Goal: Information Seeking & Learning: Learn about a topic

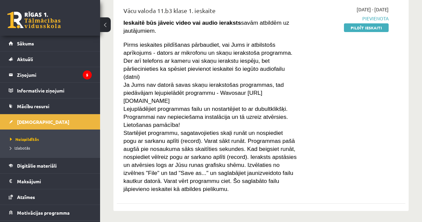
scroll to position [167, 0]
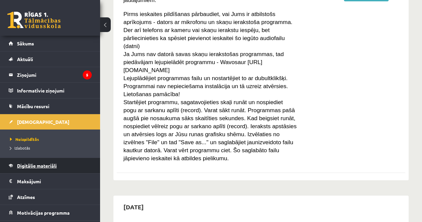
click at [47, 169] on link "Digitālie materiāli" at bounding box center [50, 165] width 83 height 15
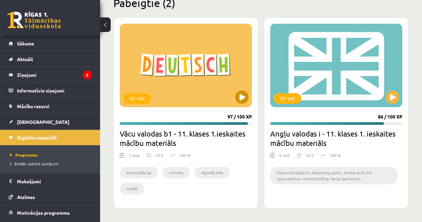
scroll to position [871, 0]
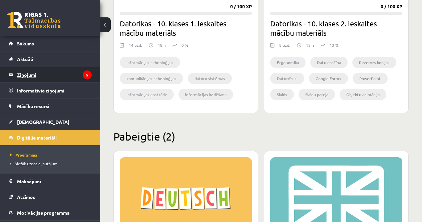
click at [48, 74] on legend "Ziņojumi 5" at bounding box center [54, 74] width 75 height 15
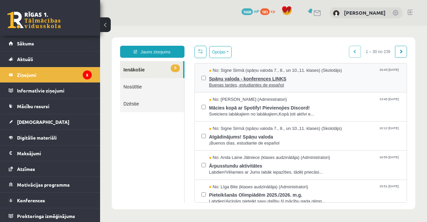
click at [242, 82] on span "Buenas tardes, estudiantes de español" at bounding box center [304, 85] width 191 height 6
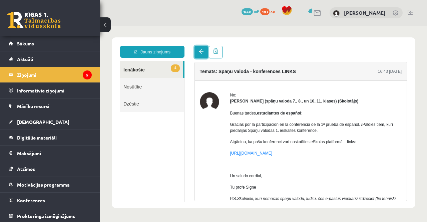
click at [197, 55] on link at bounding box center [201, 52] width 13 height 13
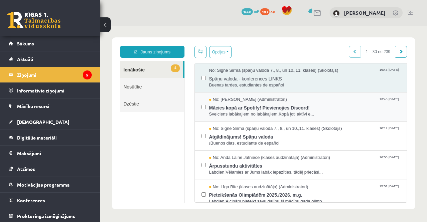
click at [238, 103] on span "Mācies kopā ar Spotify! Pievienojies Discord!" at bounding box center [304, 107] width 191 height 8
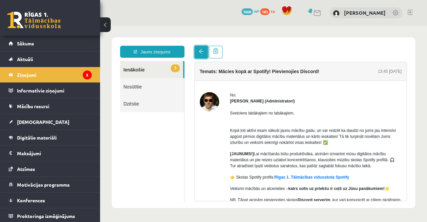
click at [203, 53] on span at bounding box center [201, 51] width 5 height 5
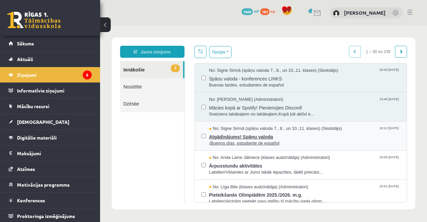
click at [255, 128] on span "No: Signe Sirmā (spāņu valoda 7., 8., un 10.,11. klases) (Skolotājs)" at bounding box center [275, 129] width 133 height 6
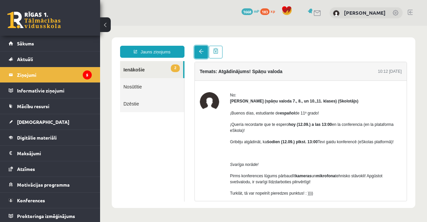
click at [197, 51] on link at bounding box center [201, 52] width 13 height 13
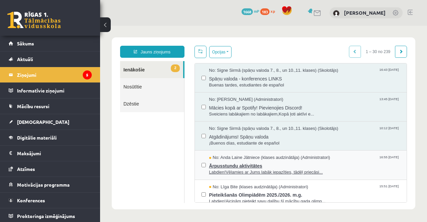
click at [236, 171] on span "Labdien!Vēlamies ar Jums labāk iepazīties, tādēļ priecāsi..." at bounding box center [304, 172] width 191 height 6
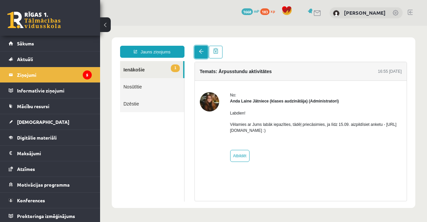
click at [199, 53] on span at bounding box center [201, 51] width 5 height 5
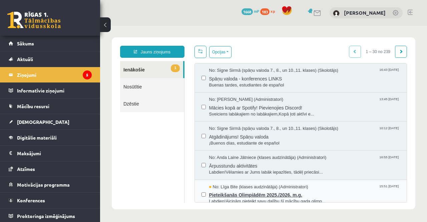
click at [238, 193] on span "Pieteikšanās Olimpiādēm 2025./2026. m.g." at bounding box center [304, 194] width 191 height 8
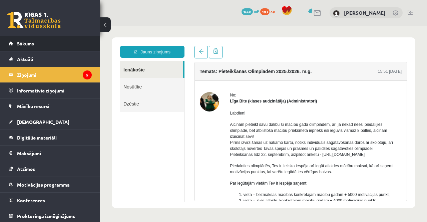
click at [59, 38] on link "Sākums" at bounding box center [50, 43] width 83 height 15
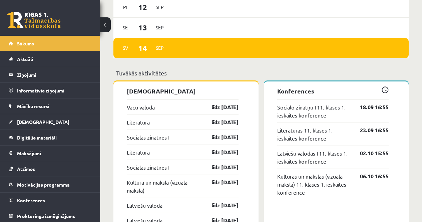
scroll to position [601, 0]
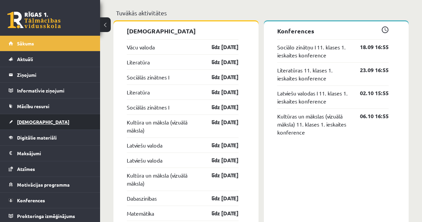
click at [54, 122] on link "[DEMOGRAPHIC_DATA]" at bounding box center [50, 121] width 83 height 15
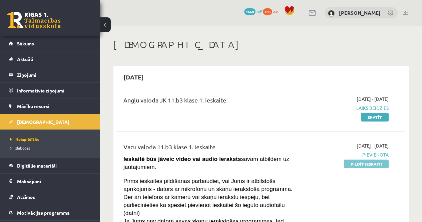
click at [352, 162] on link "Pildīt ieskaiti" at bounding box center [366, 164] width 45 height 9
